Goal: Unclear

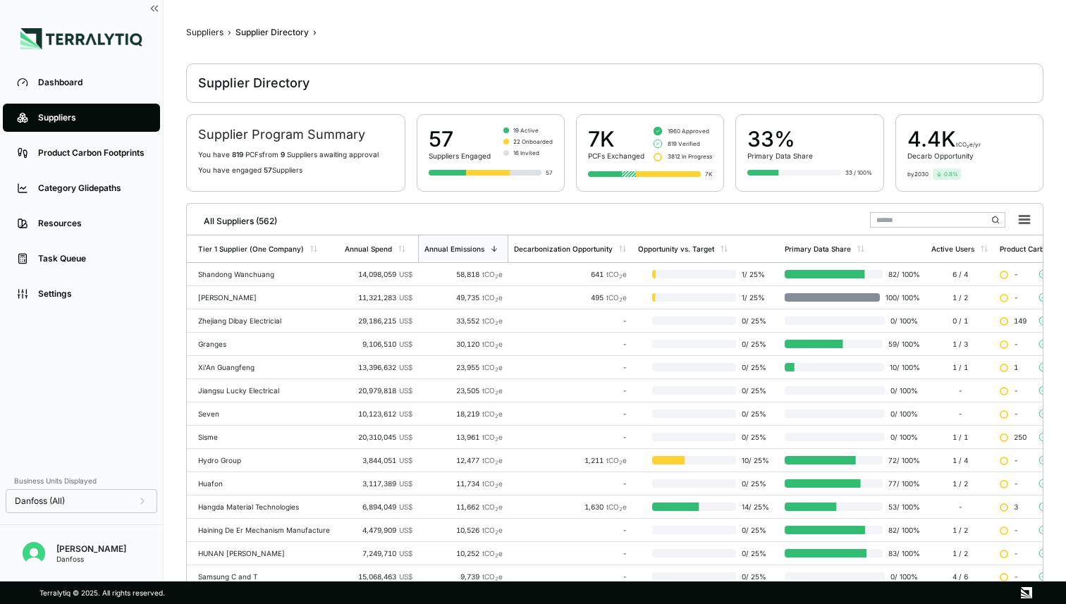
scroll to position [20, 0]
